Goal: Transaction & Acquisition: Purchase product/service

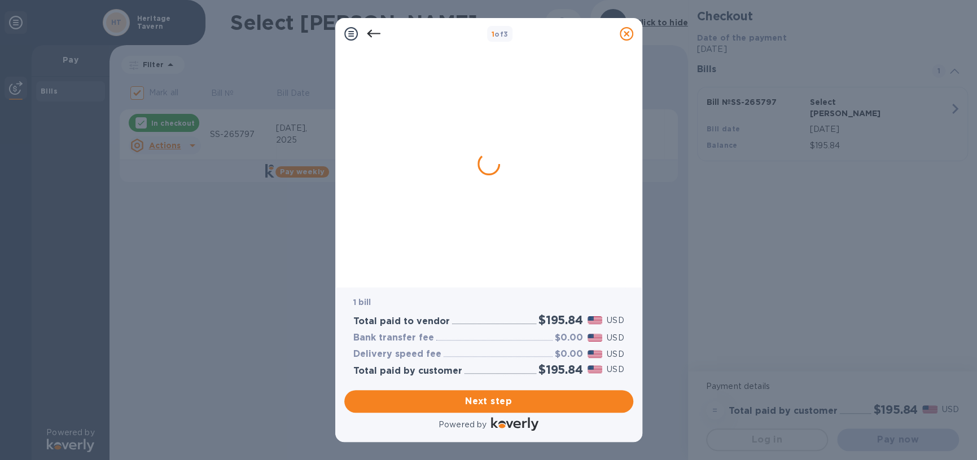
checkbox input "false"
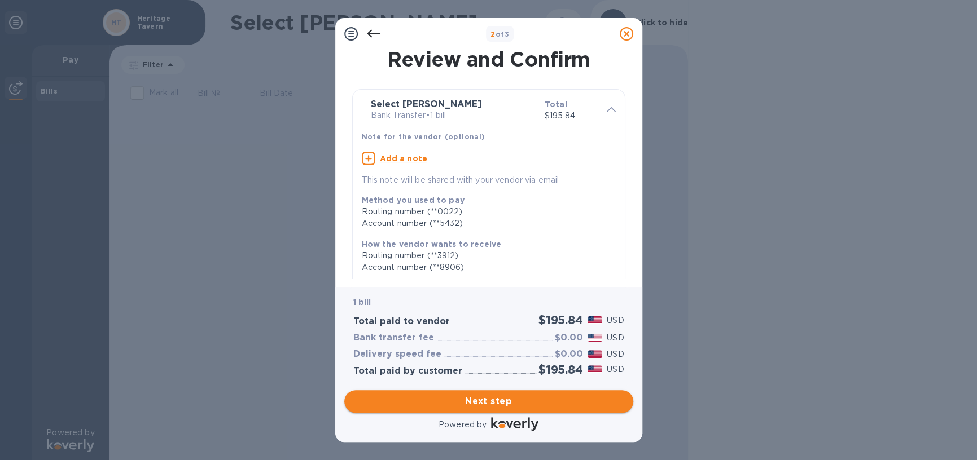
click at [491, 398] on span "Next step" at bounding box center [488, 402] width 271 height 14
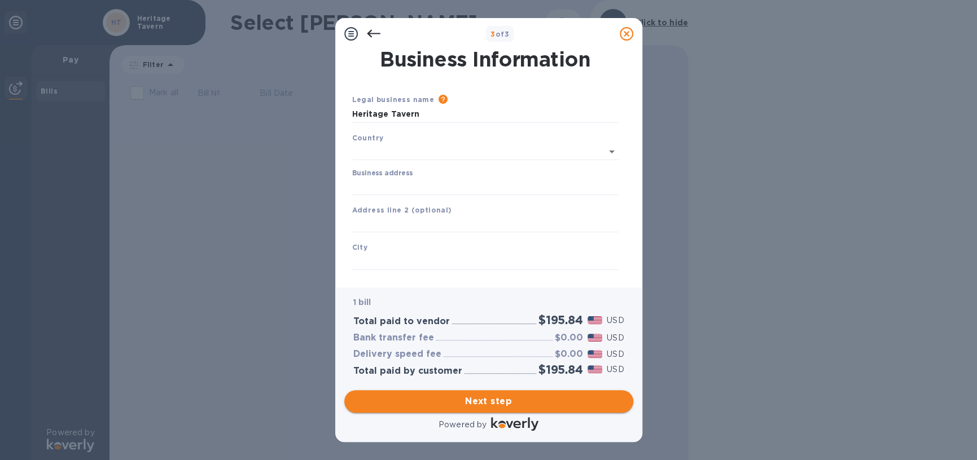
type input "[GEOGRAPHIC_DATA]"
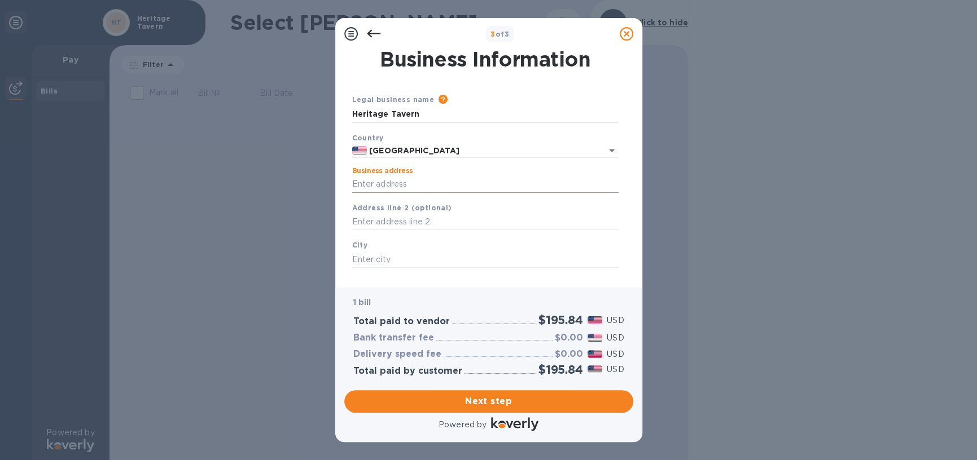
click at [419, 178] on input "Business address" at bounding box center [485, 184] width 266 height 17
type input "[STREET_ADDRESS]"
click at [401, 260] on input "text" at bounding box center [485, 259] width 266 height 17
type input "[GEOGRAPHIC_DATA]"
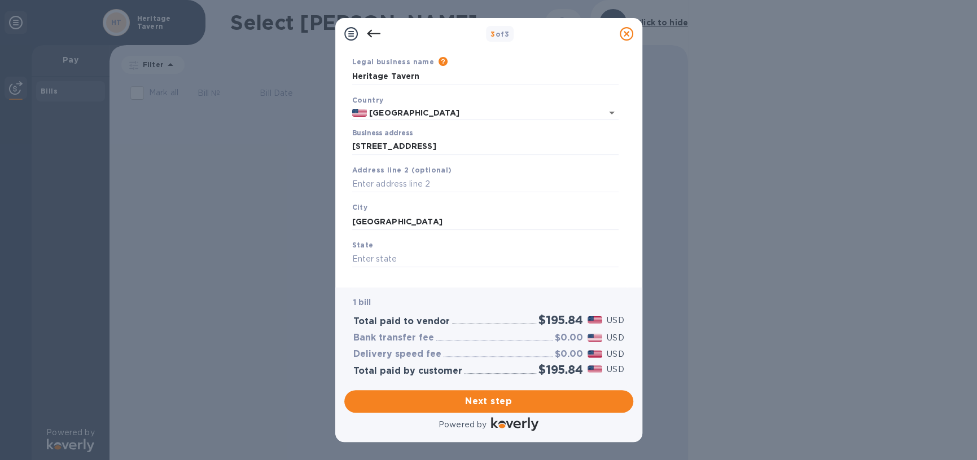
scroll to position [56, 0]
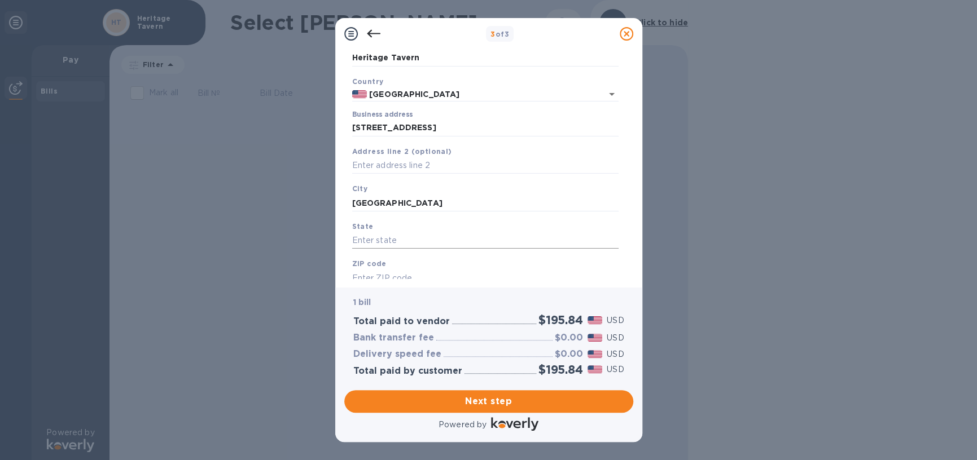
click at [431, 248] on input "text" at bounding box center [485, 240] width 266 height 17
type input "WI"
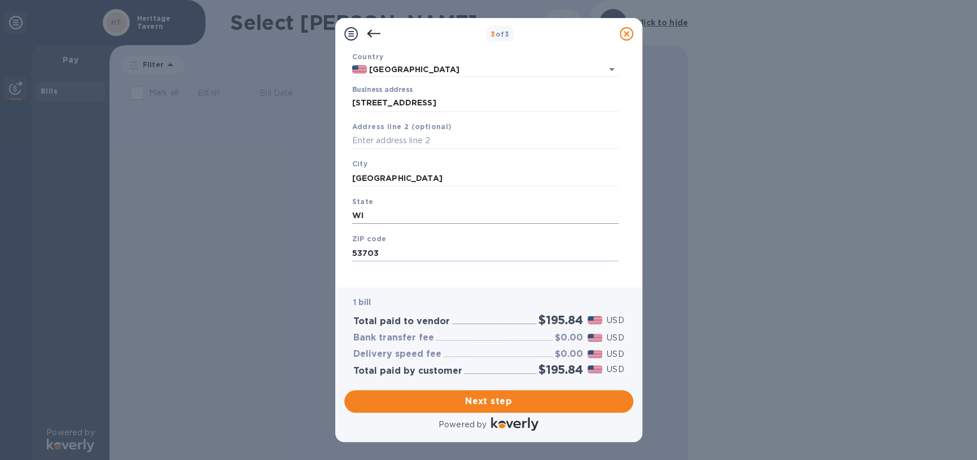
scroll to position [90, 0]
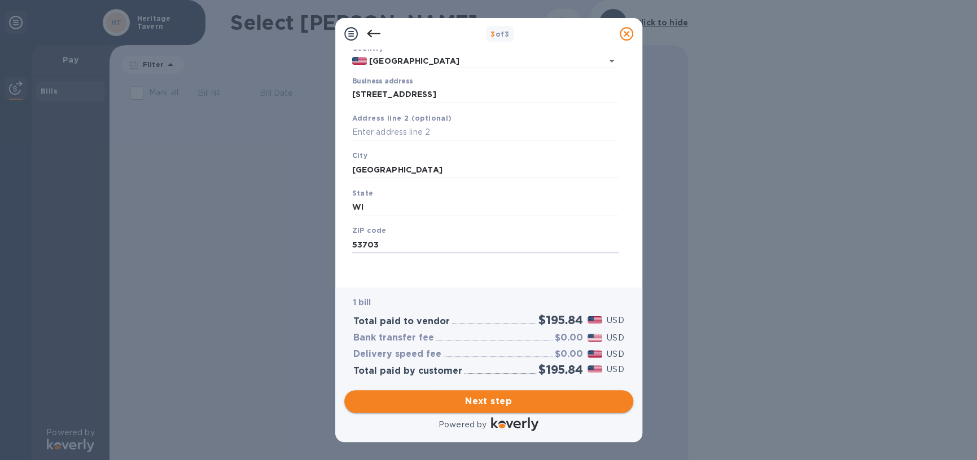
type input "53703"
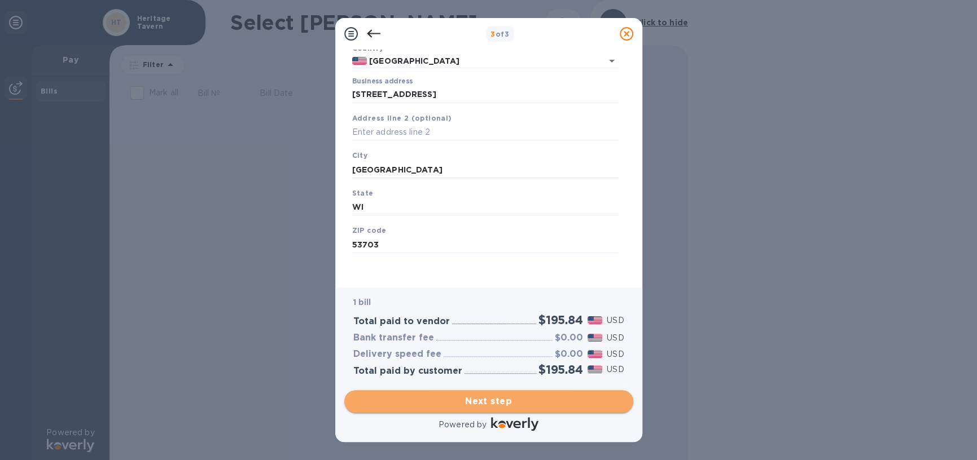
click at [516, 398] on span "Next step" at bounding box center [488, 402] width 271 height 14
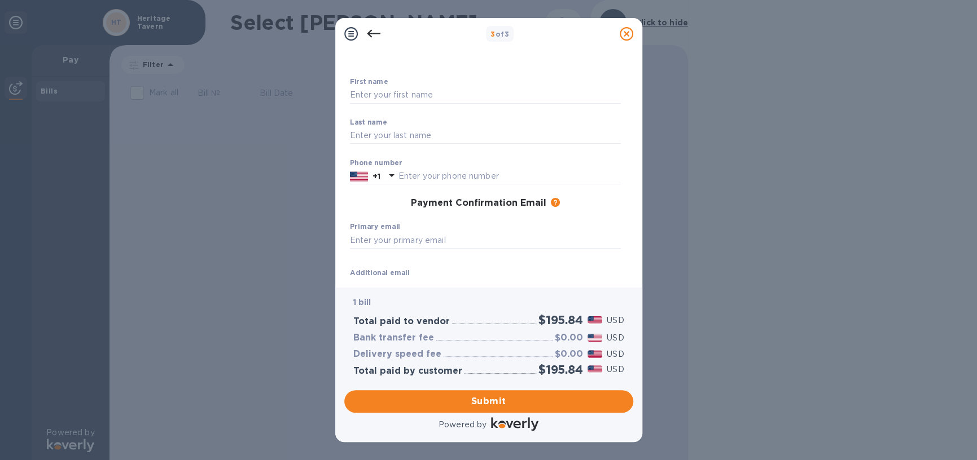
scroll to position [0, 0]
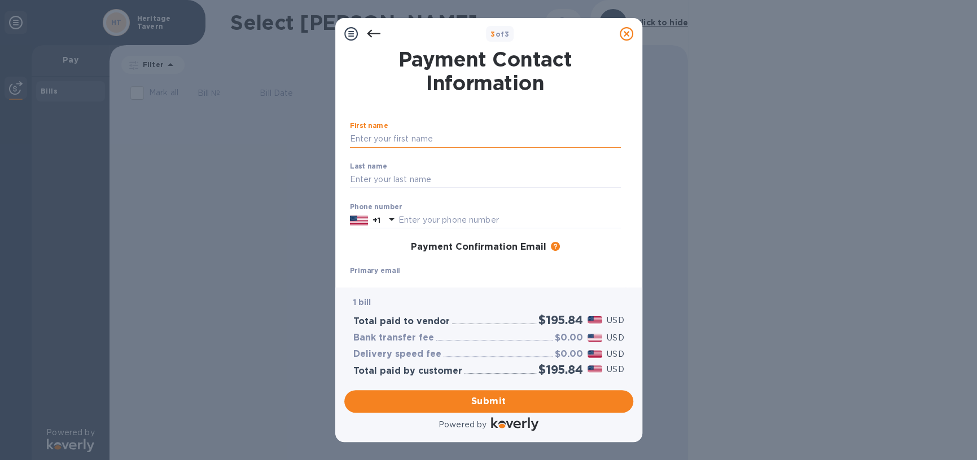
click at [400, 138] on input "text" at bounding box center [485, 139] width 271 height 17
type input "Sabirna"
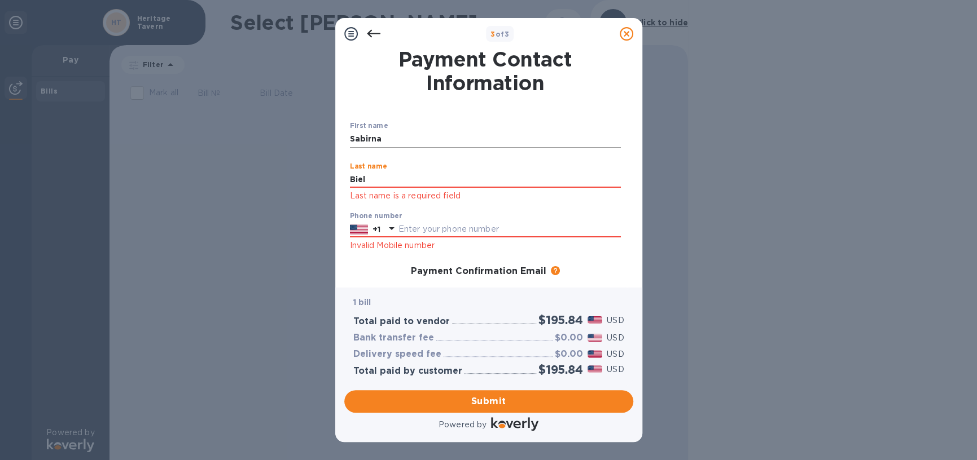
type input "Biel"
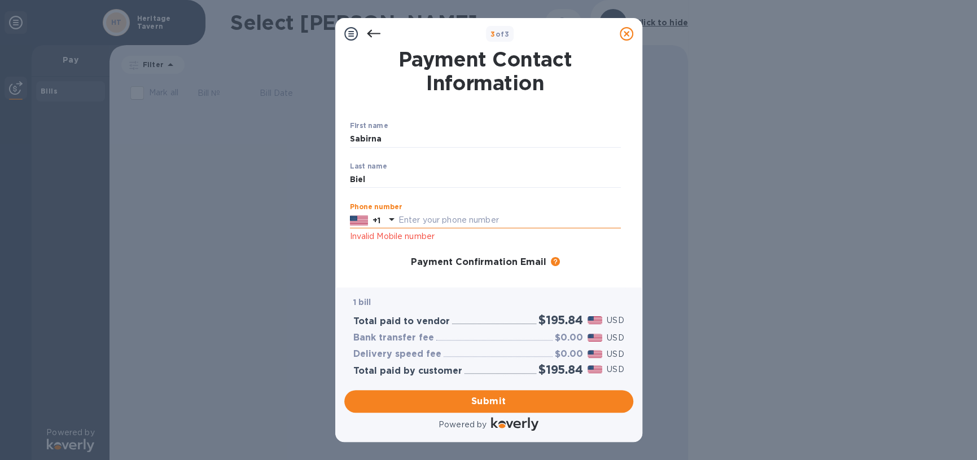
drag, startPoint x: 420, startPoint y: 227, endPoint x: 420, endPoint y: 219, distance: 7.9
click at [420, 225] on input "text" at bounding box center [509, 220] width 222 height 17
click at [420, 219] on input "text" at bounding box center [509, 220] width 222 height 17
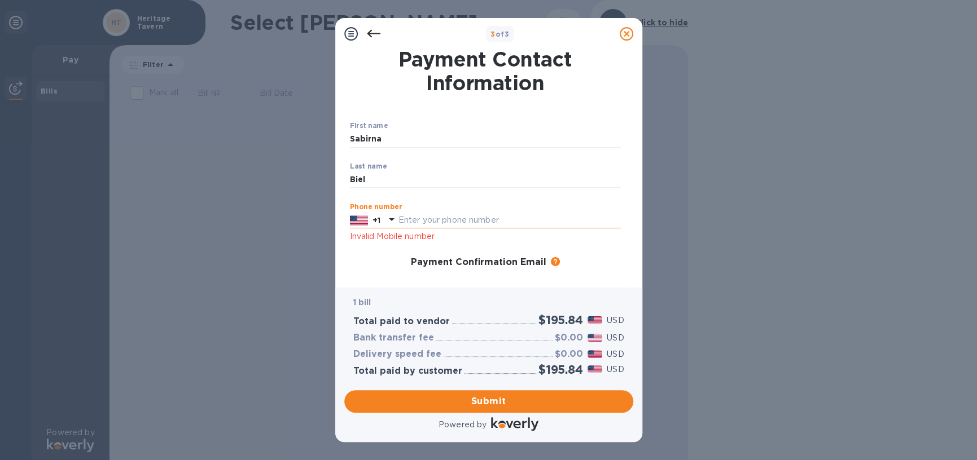
click at [420, 219] on input "text" at bounding box center [509, 220] width 222 height 17
click at [399, 174] on input "Biel" at bounding box center [485, 180] width 271 height 17
type input "Biel"
click at [540, 224] on input "text" at bounding box center [509, 220] width 222 height 17
type input "6082839500"
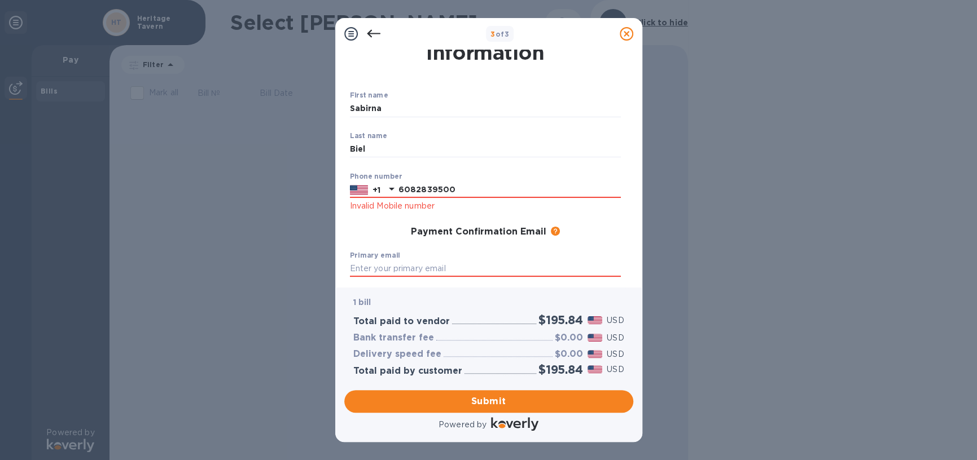
scroll to position [56, 0]
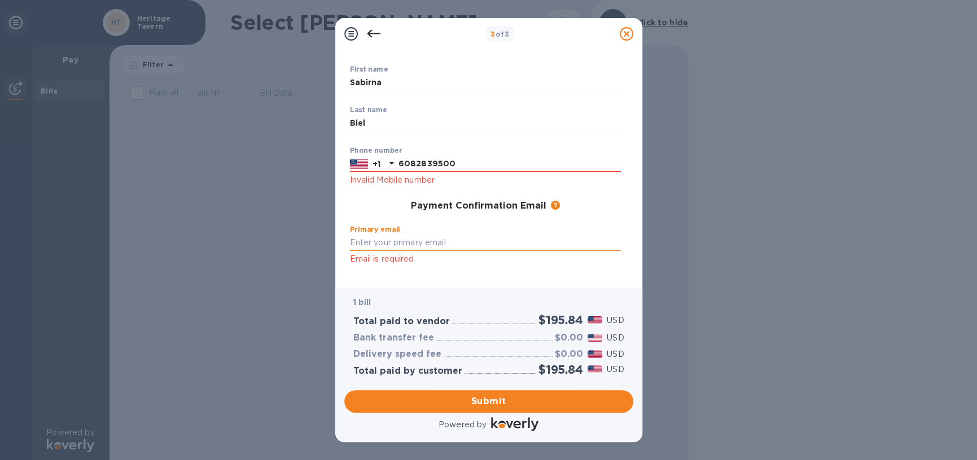
click at [429, 247] on input "text" at bounding box center [485, 243] width 271 height 17
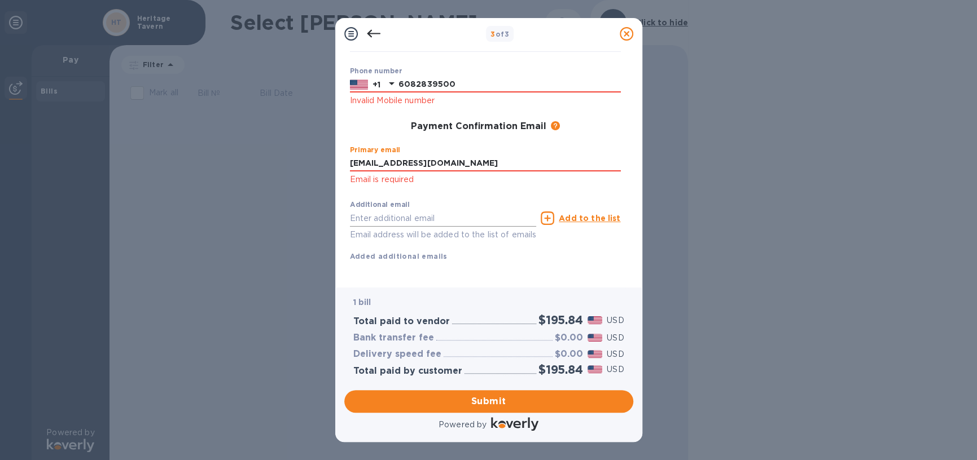
scroll to position [149, 0]
type input "[EMAIL_ADDRESS][DOMAIN_NAME]"
click at [497, 398] on span "Submit" at bounding box center [488, 402] width 271 height 14
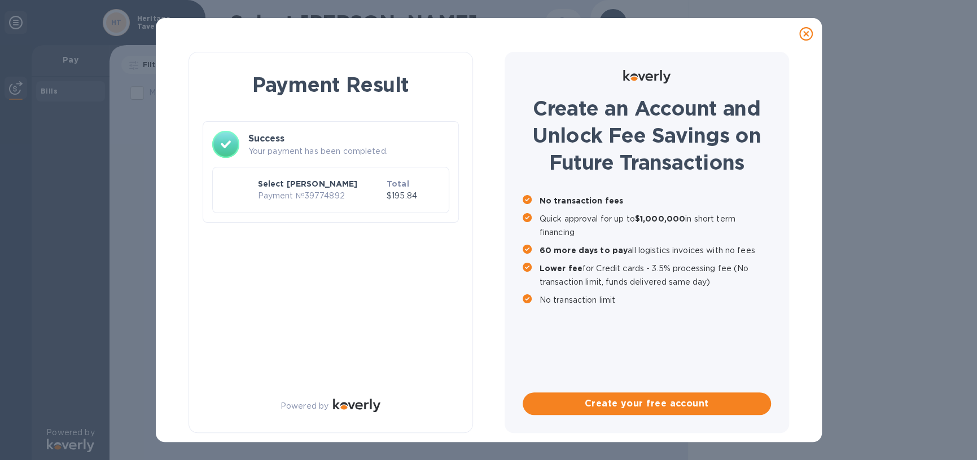
scroll to position [0, 0]
